Goal: Task Accomplishment & Management: Use online tool/utility

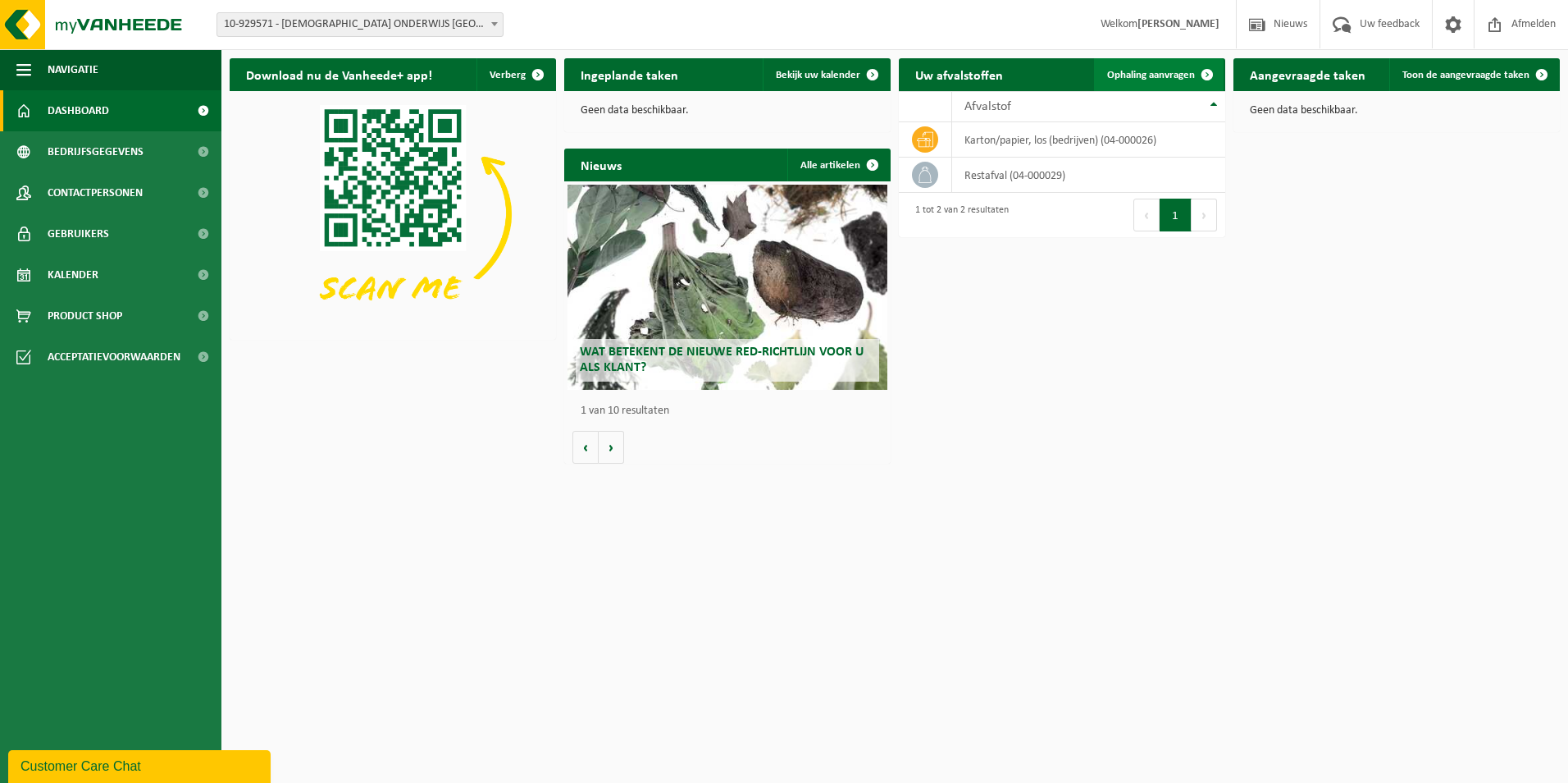
click at [1202, 75] on span at bounding box center [1208, 75] width 33 height 33
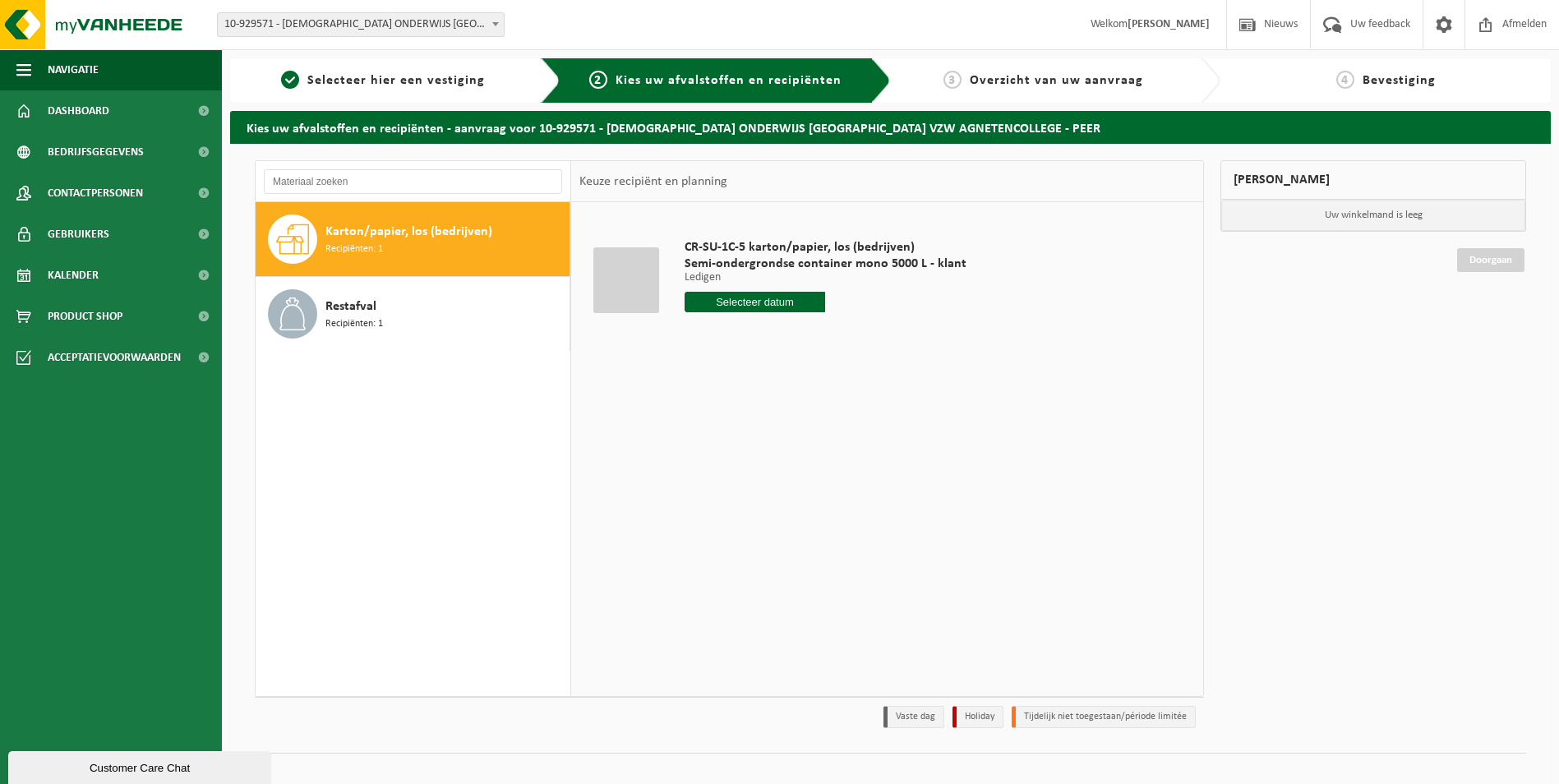
click at [471, 234] on span "Karton/papier, los (bedrijven)" at bounding box center [408, 231] width 167 height 20
click at [799, 299] on input "text" at bounding box center [755, 301] width 141 height 20
click at [763, 466] on div "24" at bounding box center [757, 474] width 29 height 26
type input "Van [DATE]"
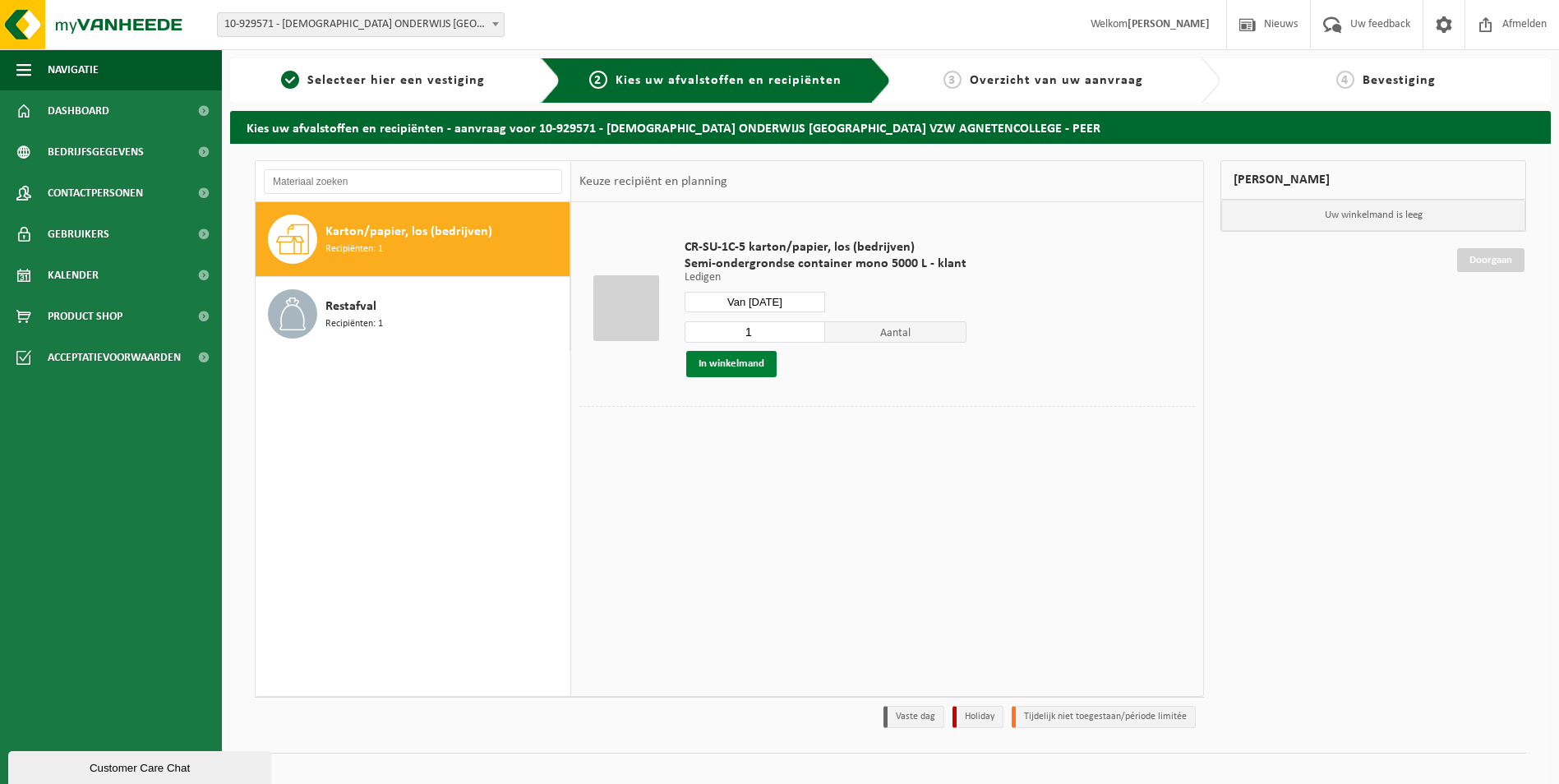
click at [736, 357] on button "In winkelmand" at bounding box center [731, 364] width 90 height 26
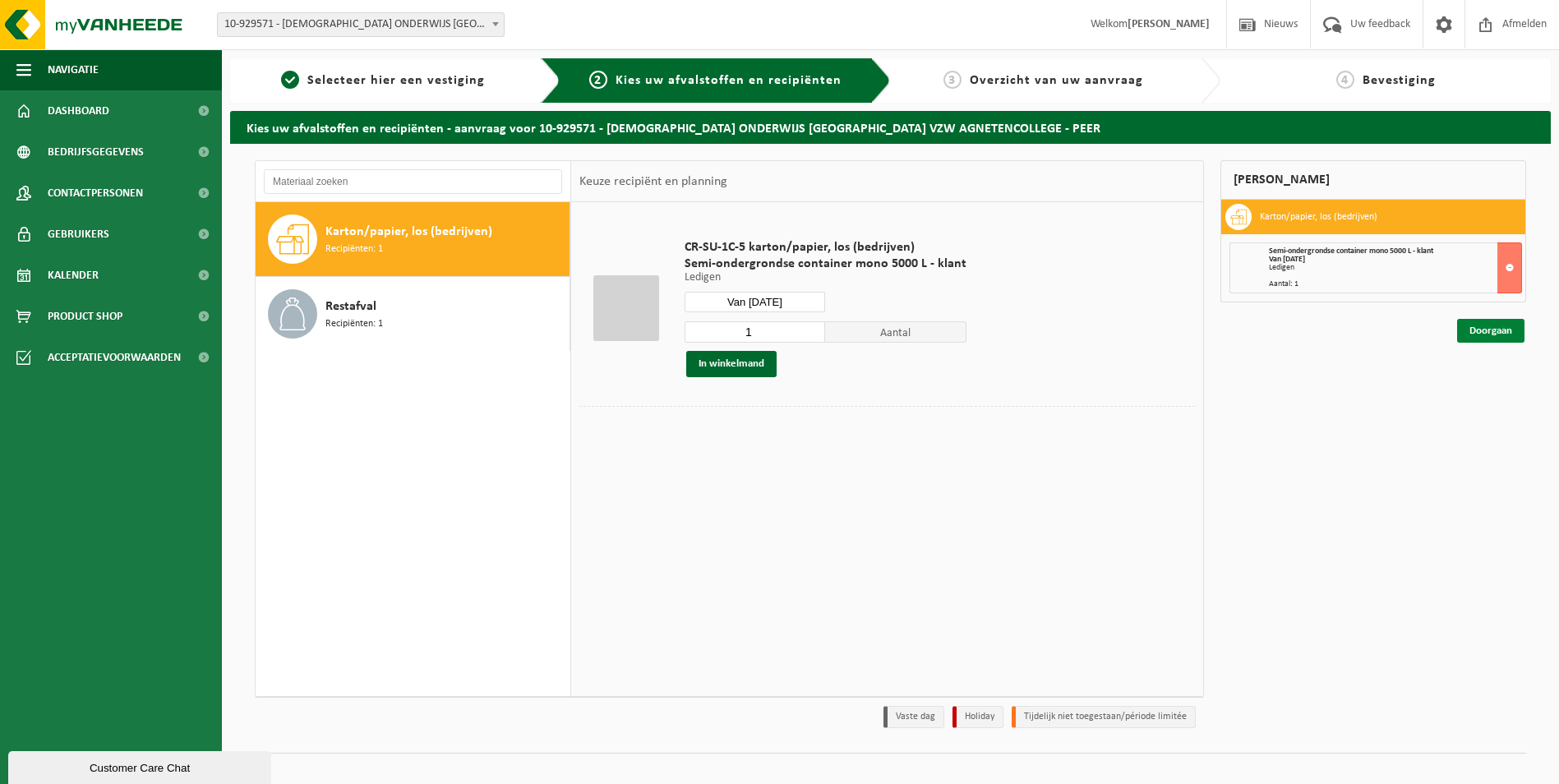
click at [1496, 336] on link "Doorgaan" at bounding box center [1491, 330] width 67 height 24
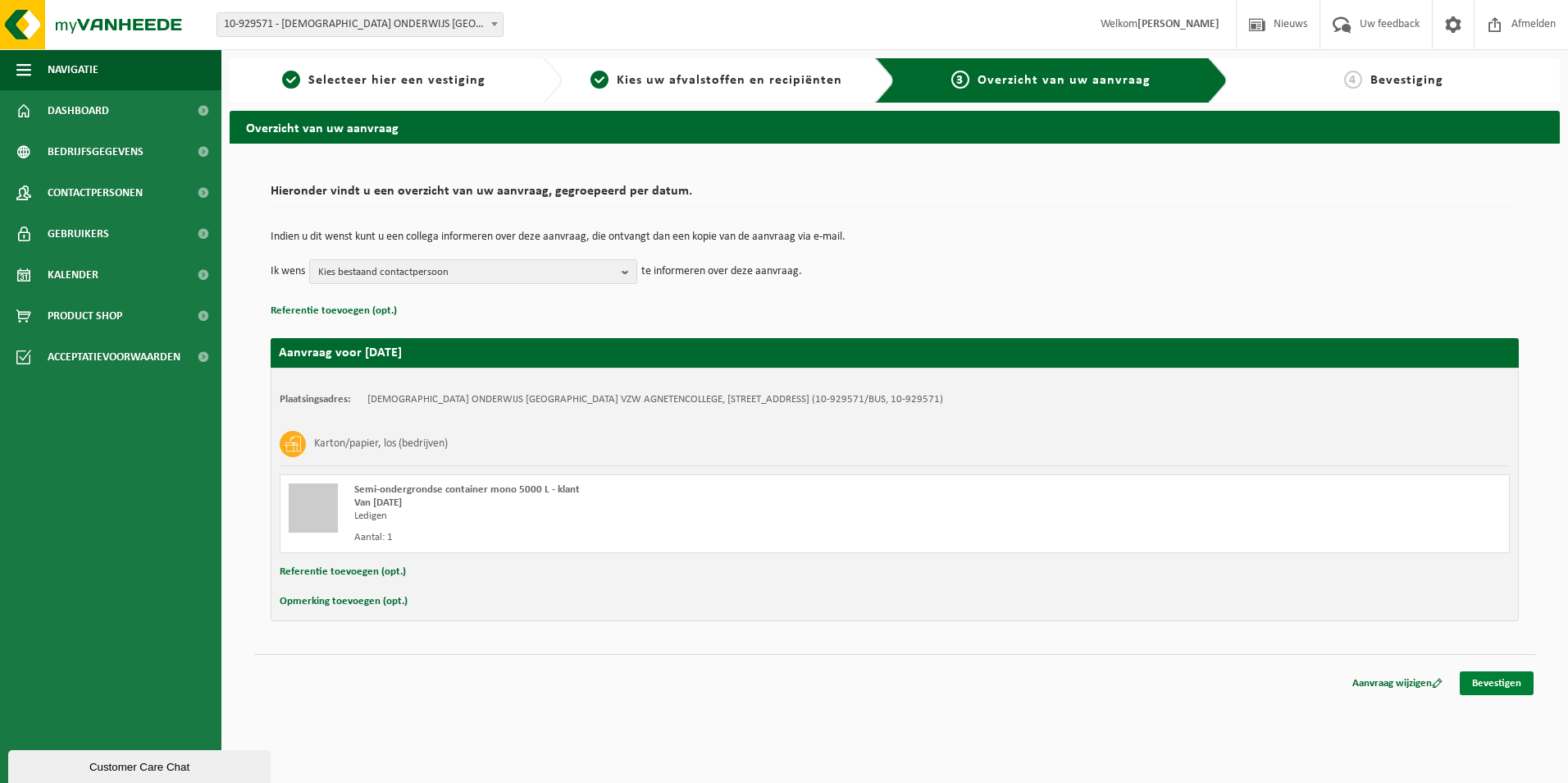
click at [1524, 672] on link "Bevestigen" at bounding box center [1496, 682] width 73 height 24
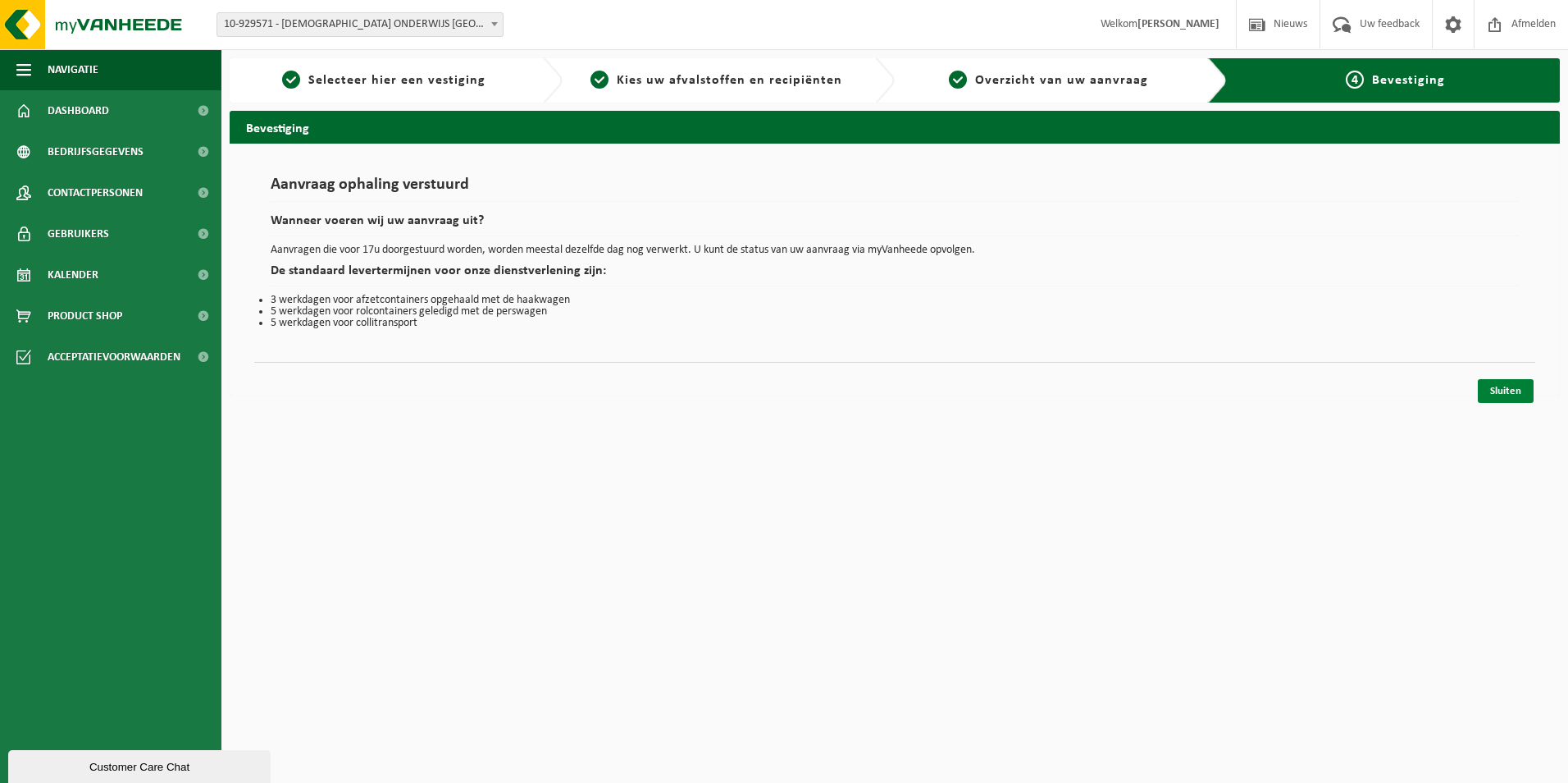
click at [1491, 394] on link "Sluiten" at bounding box center [1506, 390] width 56 height 24
